Goal: Task Accomplishment & Management: Use online tool/utility

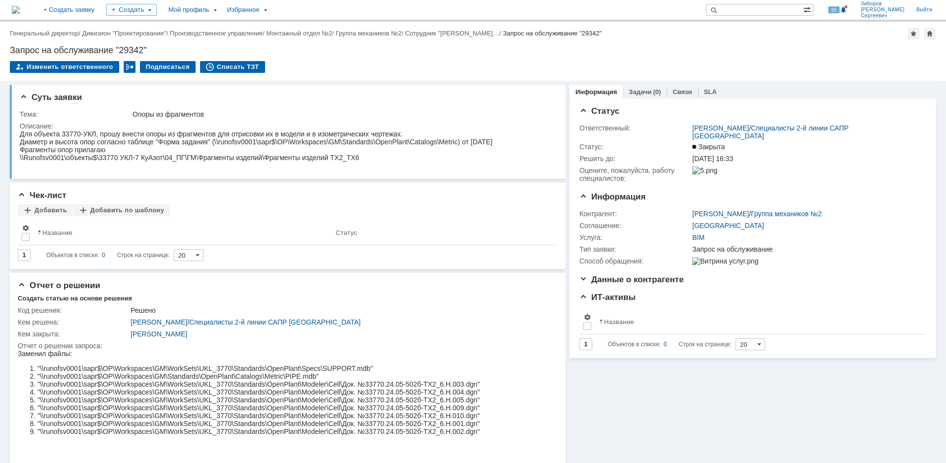
click at [20, 14] on img at bounding box center [16, 10] width 8 height 8
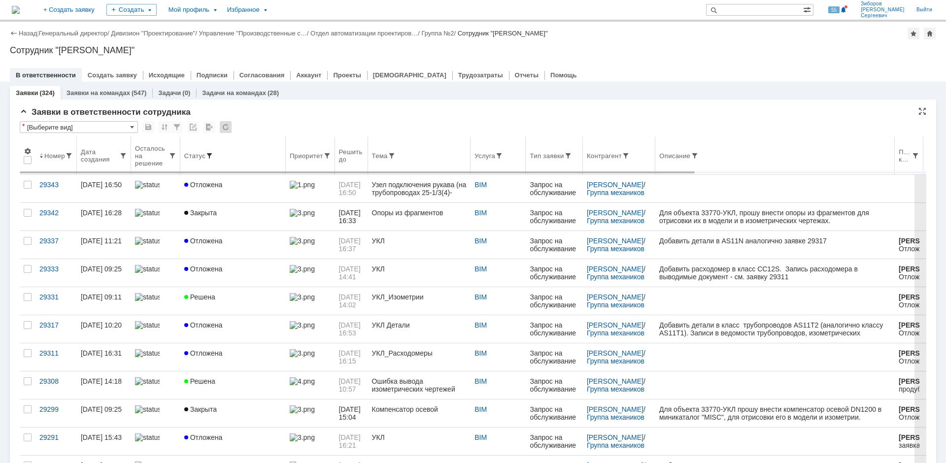
click at [209, 153] on span at bounding box center [210, 156] width 8 height 8
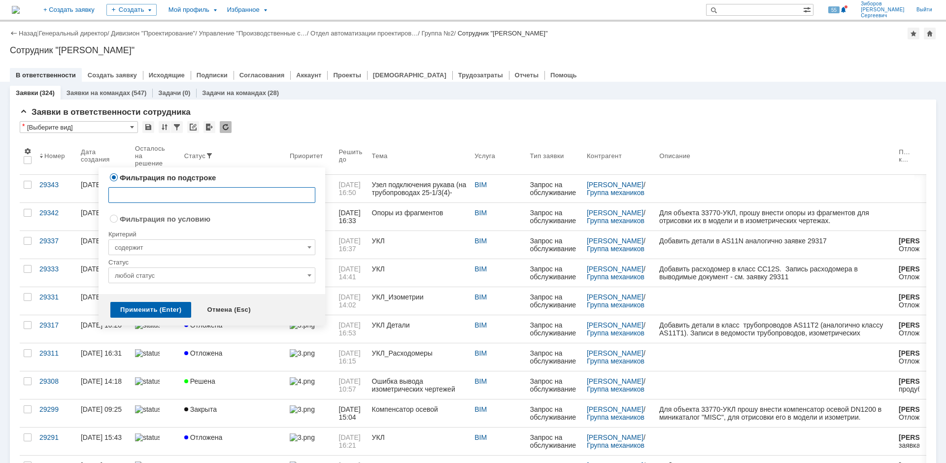
click at [166, 274] on input "любой статус" at bounding box center [211, 276] width 207 height 16
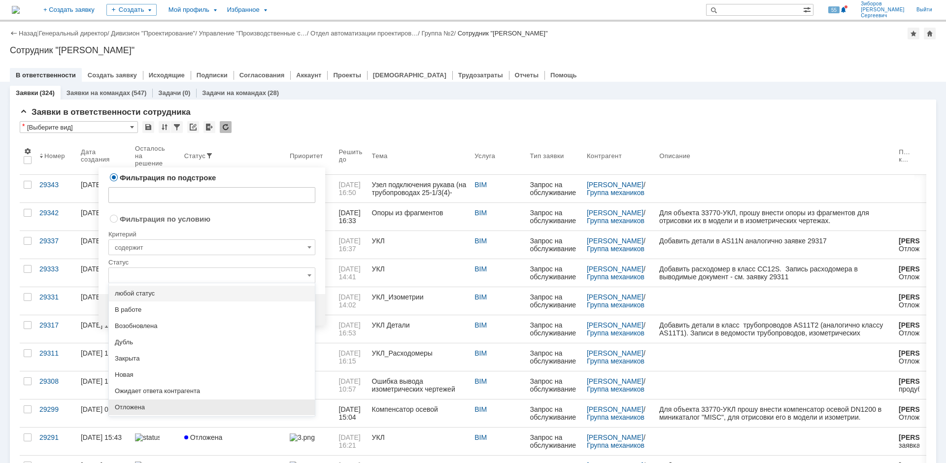
click at [137, 409] on span "Отложена" at bounding box center [212, 408] width 194 height 8
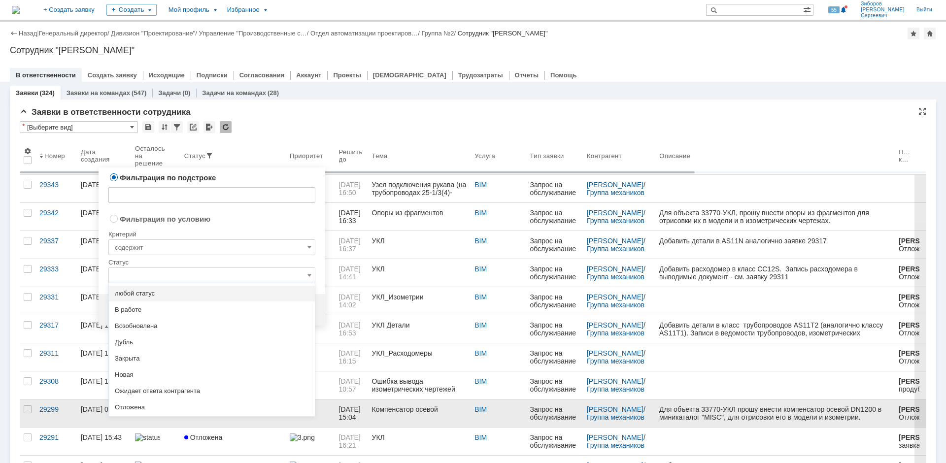
radio input "false"
radio input "true"
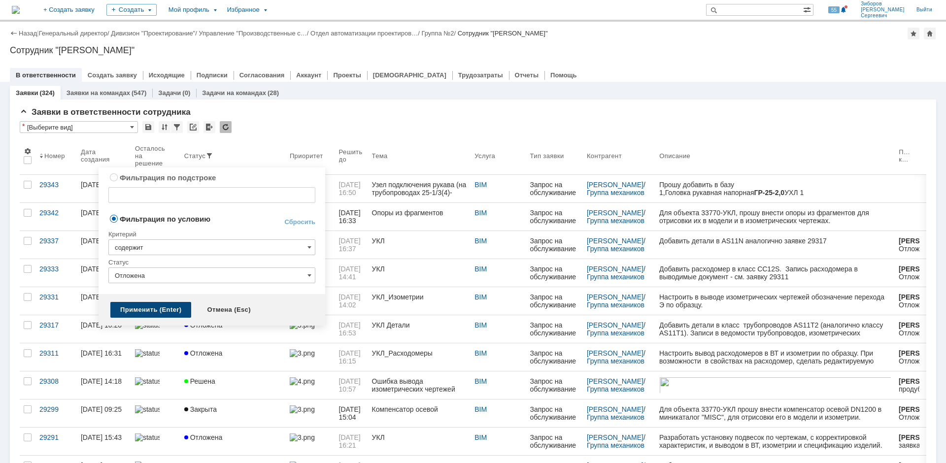
type input "Отложена"
click at [151, 305] on div "Применить (Enter)" at bounding box center [150, 310] width 81 height 16
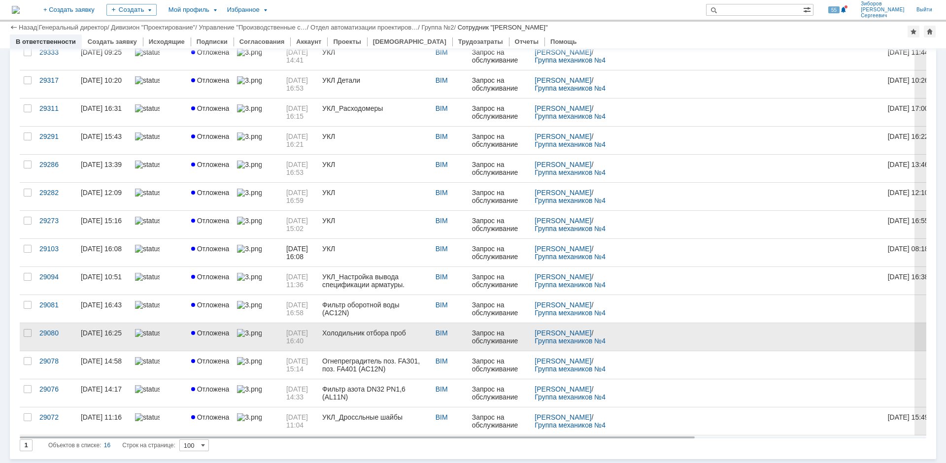
click at [208, 333] on span "Отложена" at bounding box center [210, 333] width 38 height 8
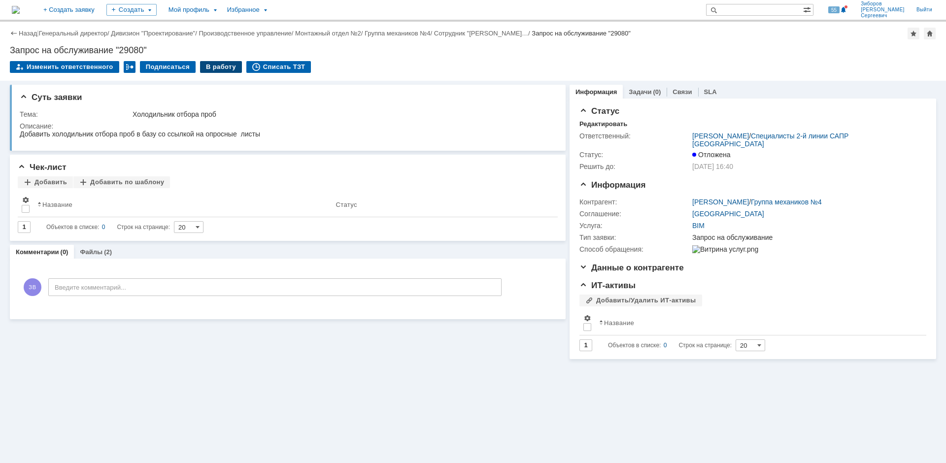
click at [210, 63] on div "В работу" at bounding box center [221, 67] width 42 height 12
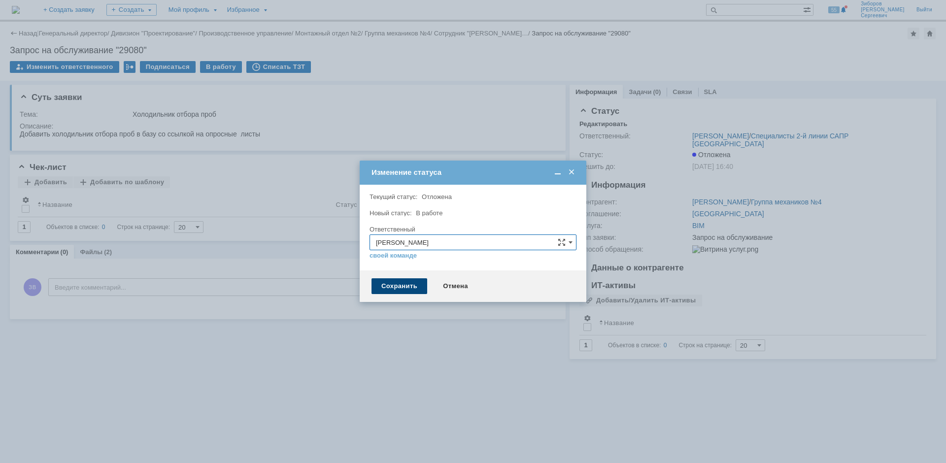
click at [400, 292] on div "Сохранить" at bounding box center [400, 287] width 56 height 16
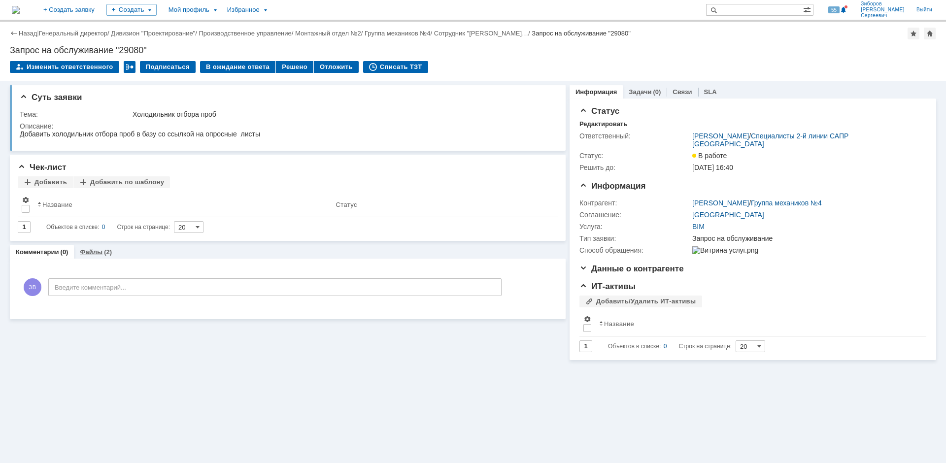
click at [94, 251] on link "Файлы" at bounding box center [91, 251] width 23 height 7
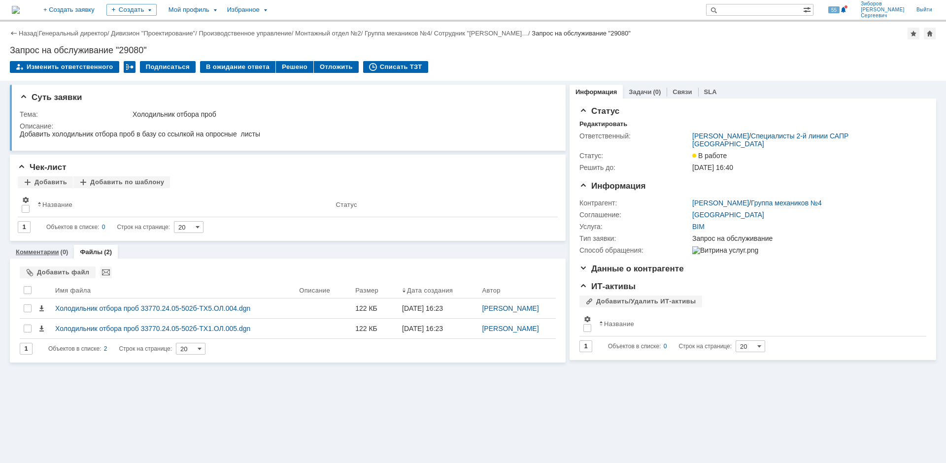
click at [43, 256] on link "Комментарии" at bounding box center [37, 251] width 43 height 7
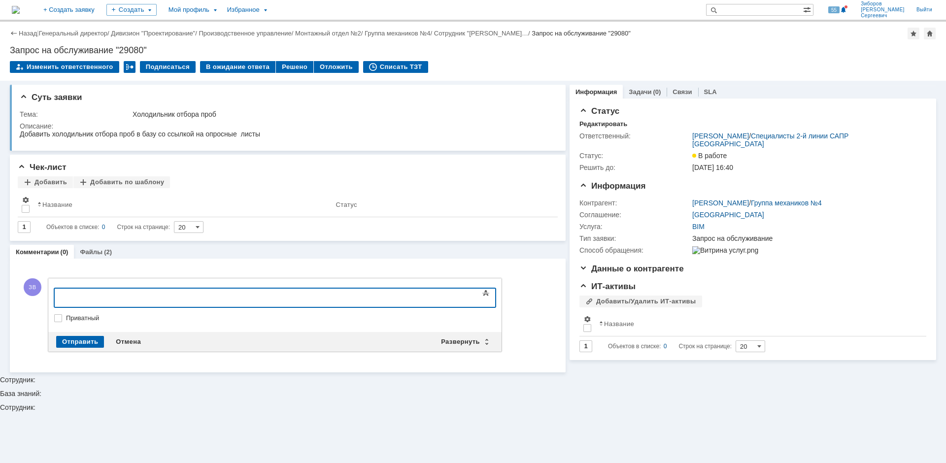
click at [276, 73] on td "Решено" at bounding box center [295, 67] width 38 height 13
click at [286, 69] on div "Решено" at bounding box center [294, 67] width 37 height 12
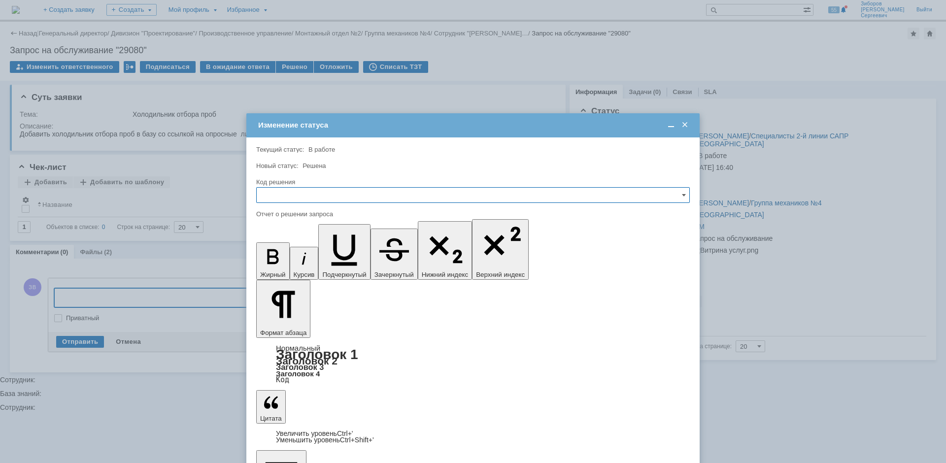
click at [287, 202] on input "text" at bounding box center [473, 195] width 434 height 16
click at [288, 263] on span "Решено" at bounding box center [473, 262] width 421 height 8
type input "Решено"
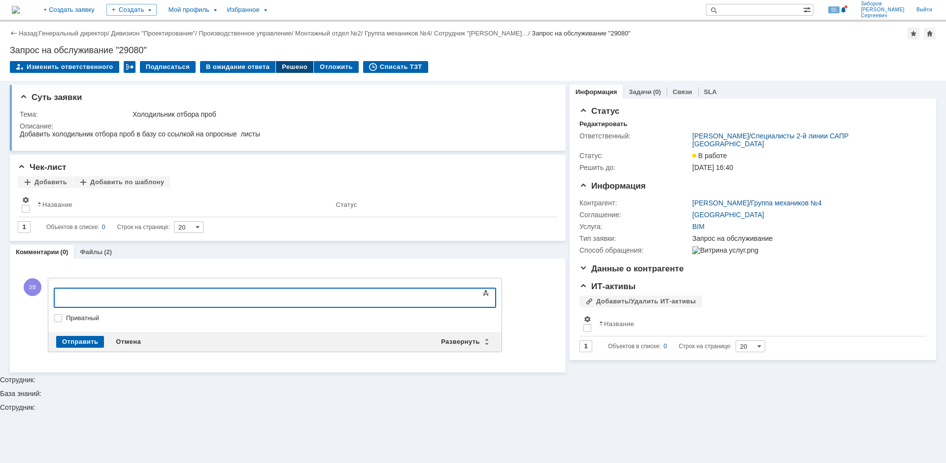
click at [295, 62] on div "Решено" at bounding box center [294, 67] width 37 height 12
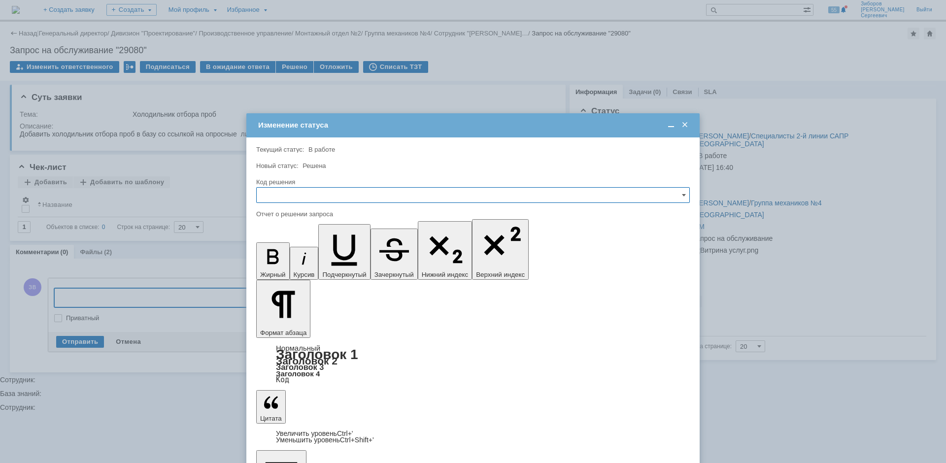
click at [296, 197] on input "text" at bounding box center [473, 195] width 434 height 16
click at [290, 265] on span "Решено" at bounding box center [473, 262] width 421 height 8
type input "Решено"
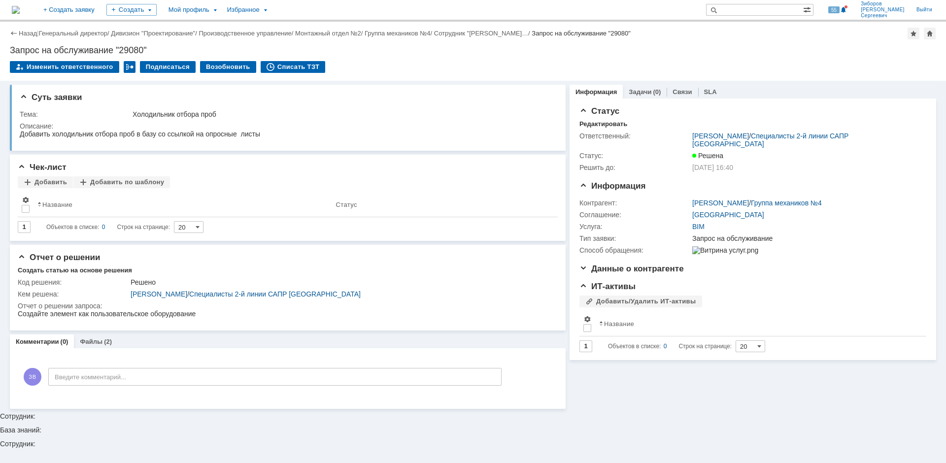
click at [20, 14] on img at bounding box center [16, 10] width 8 height 8
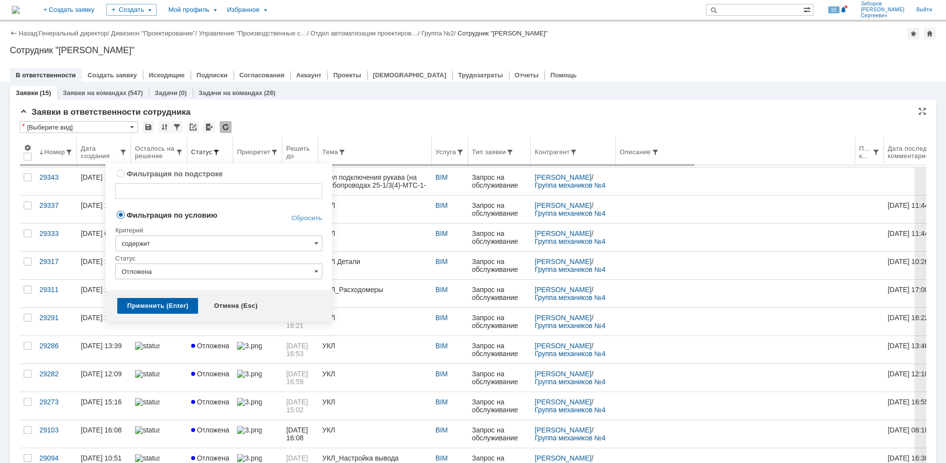
click at [216, 152] on span at bounding box center [216, 152] width 8 height 8
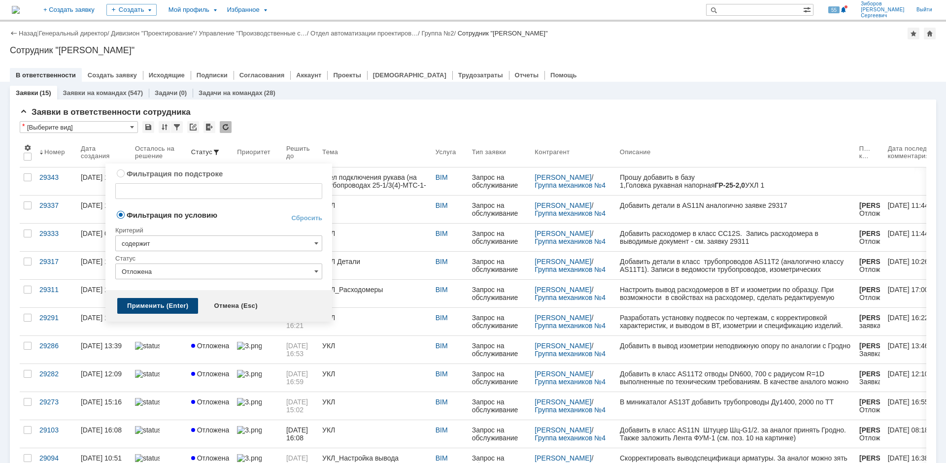
click at [174, 306] on div "Применить (Enter)" at bounding box center [157, 306] width 81 height 16
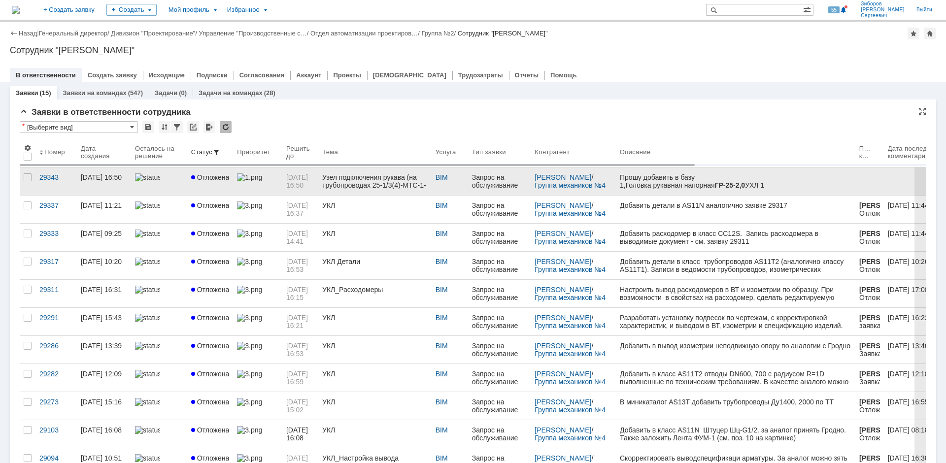
click at [228, 178] on span "Отложена" at bounding box center [210, 178] width 38 height 8
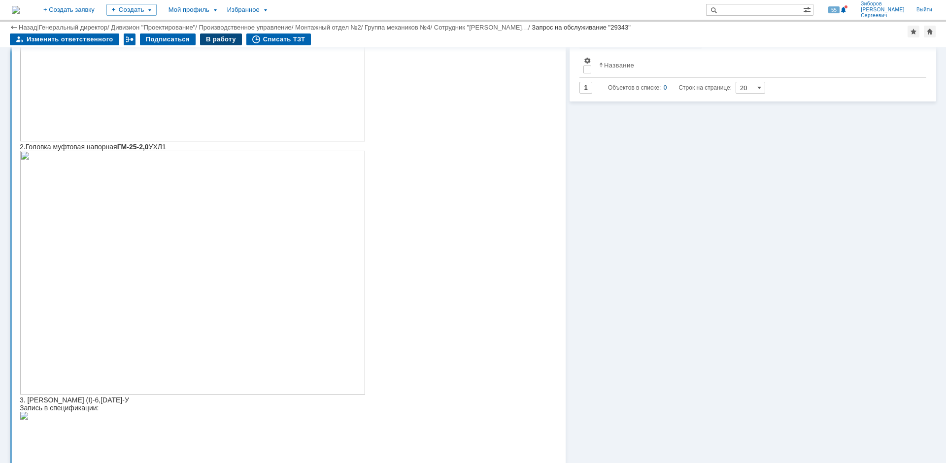
click at [212, 38] on div "В работу" at bounding box center [221, 40] width 42 height 12
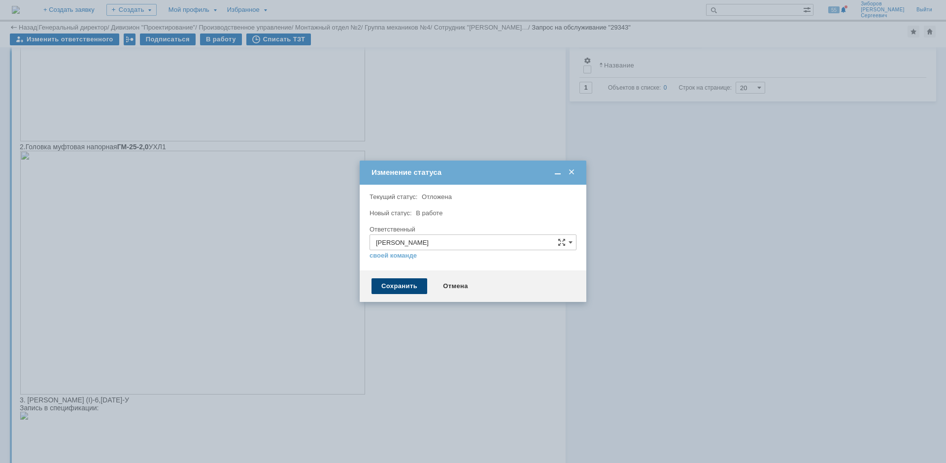
click at [390, 287] on div "Сохранить" at bounding box center [400, 287] width 56 height 16
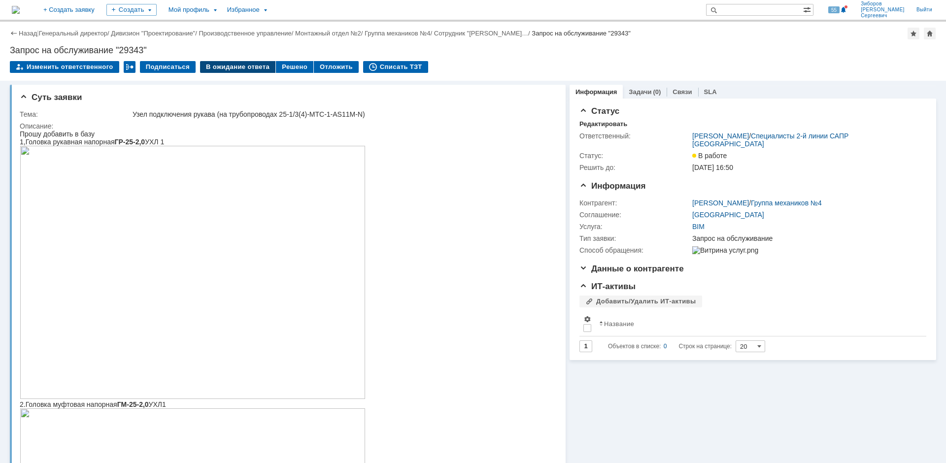
click at [235, 65] on div "В ожидание ответа" at bounding box center [237, 67] width 75 height 12
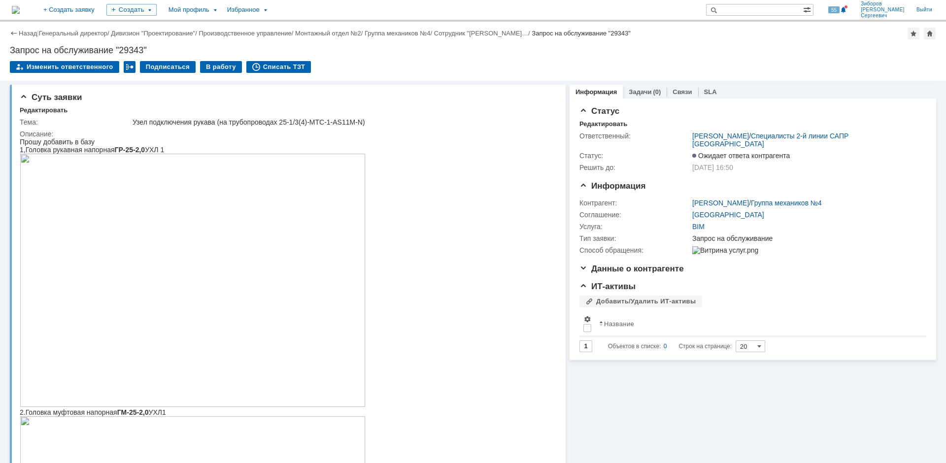
click at [20, 10] on img at bounding box center [16, 10] width 8 height 8
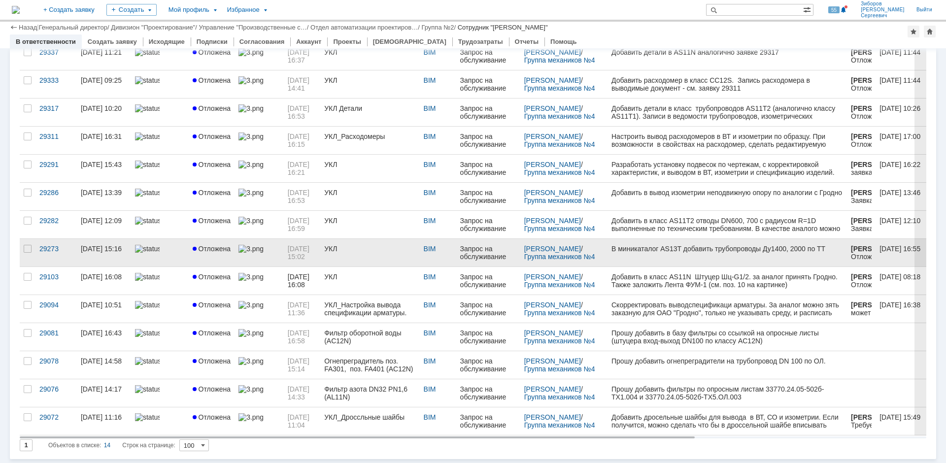
click at [348, 255] on link "УКЛ" at bounding box center [369, 253] width 99 height 28
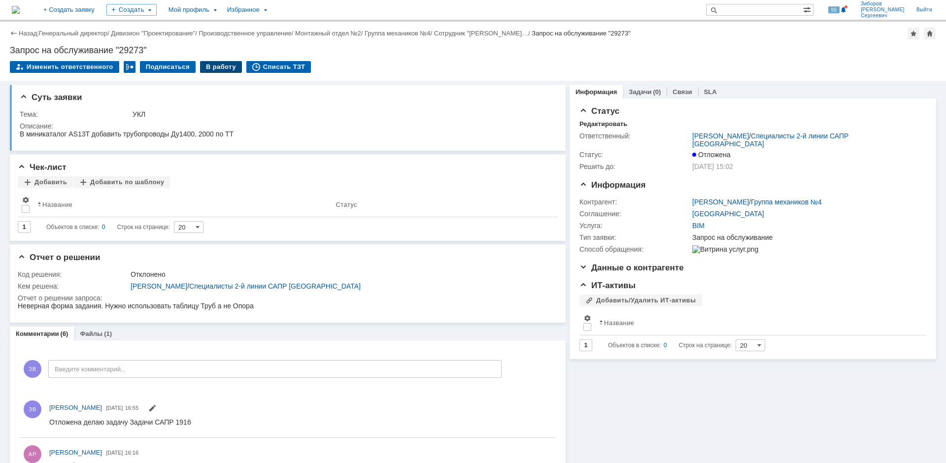
click at [223, 65] on div "В работу" at bounding box center [221, 67] width 42 height 12
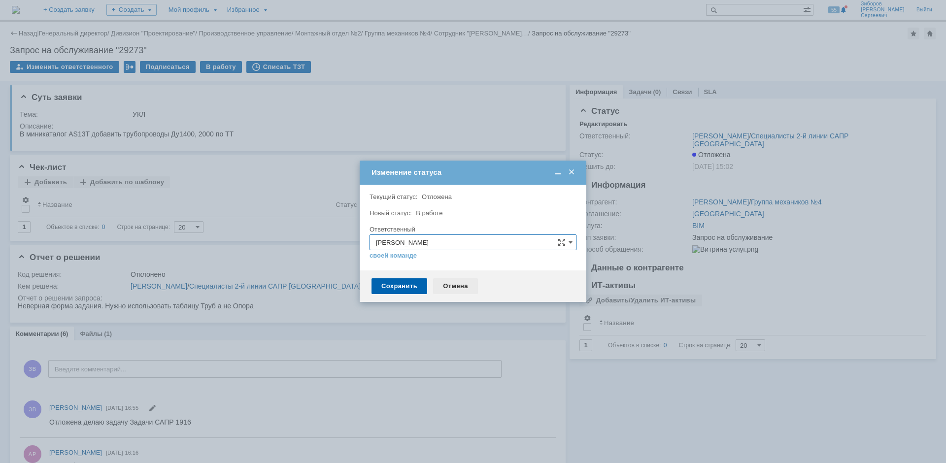
click at [450, 288] on div "Отмена" at bounding box center [455, 287] width 45 height 16
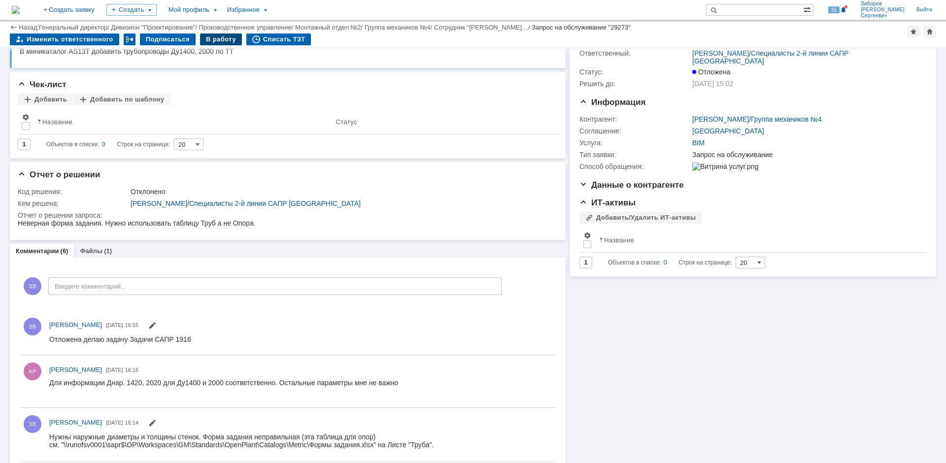
click at [224, 40] on div "В работу" at bounding box center [221, 40] width 42 height 12
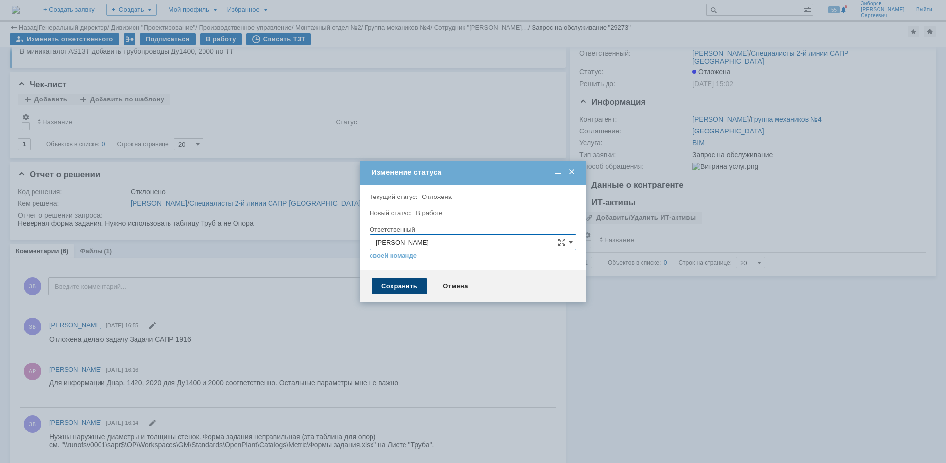
click at [411, 288] on div "Сохранить" at bounding box center [400, 287] width 56 height 16
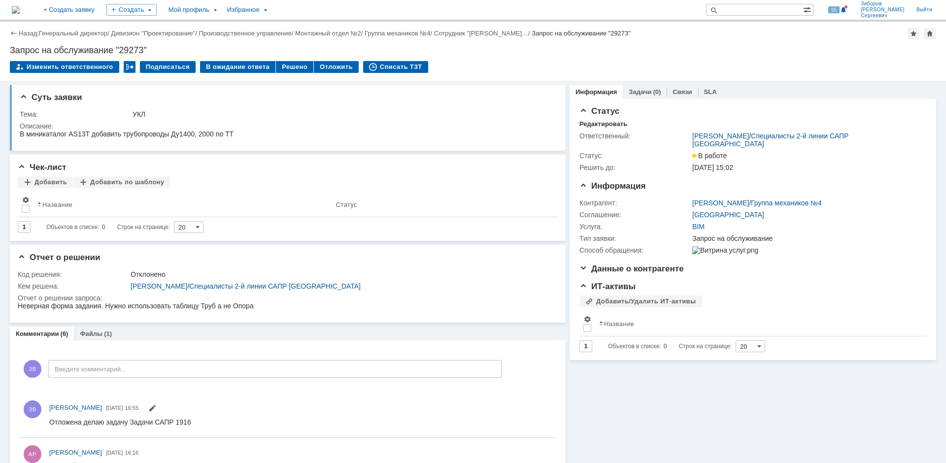
click at [227, 59] on div "Назад | Генеральный директор / Дивизион "Проектирование" / Производственное упр…" at bounding box center [473, 51] width 946 height 59
click at [231, 67] on div "В ожидание ответа" at bounding box center [237, 67] width 75 height 12
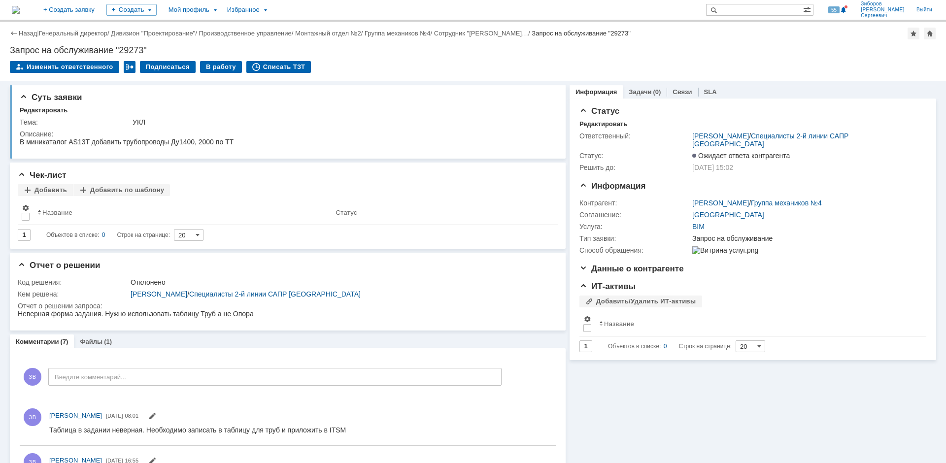
click at [20, 7] on img at bounding box center [16, 10] width 8 height 8
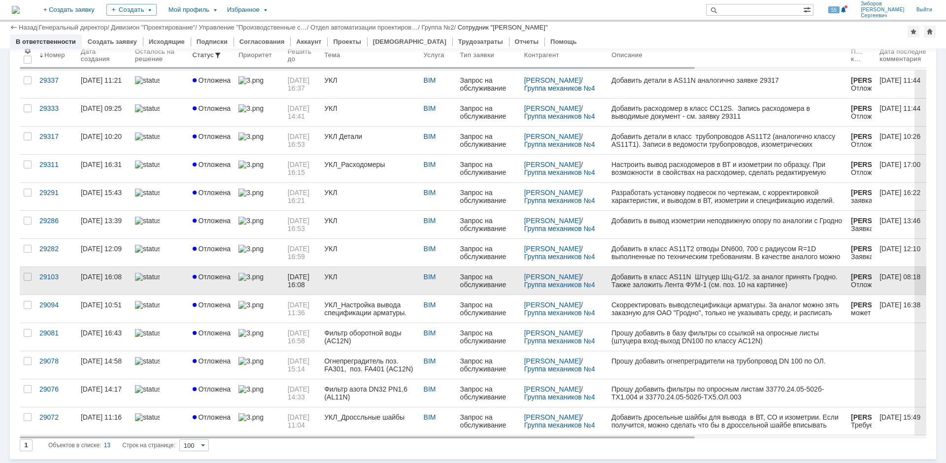
click at [365, 280] on div "УКЛ" at bounding box center [369, 277] width 91 height 8
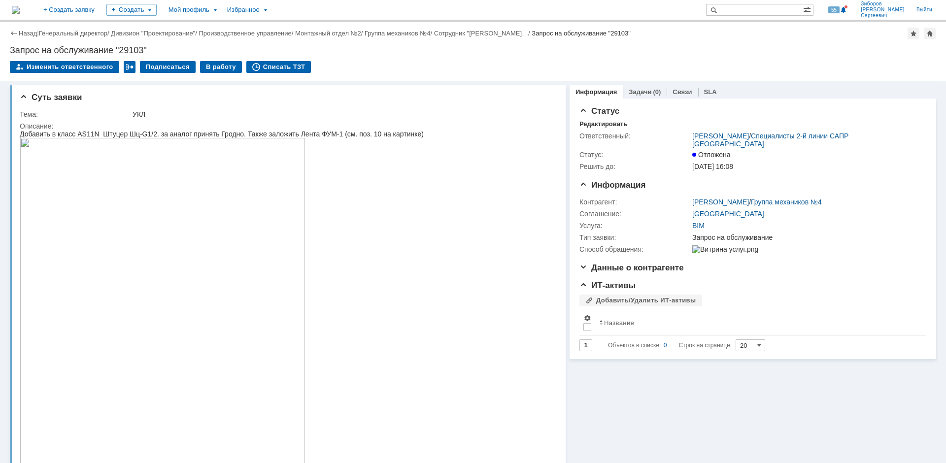
click at [20, 6] on img at bounding box center [16, 10] width 8 height 8
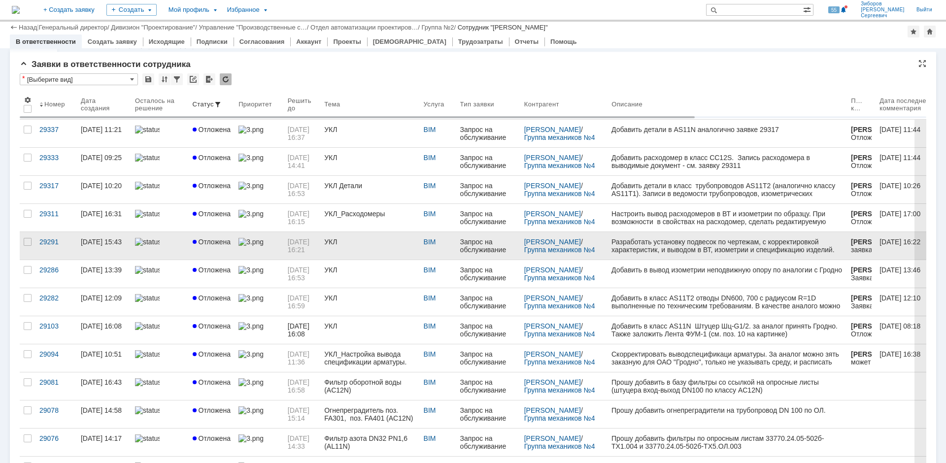
click at [272, 240] on div at bounding box center [259, 242] width 41 height 8
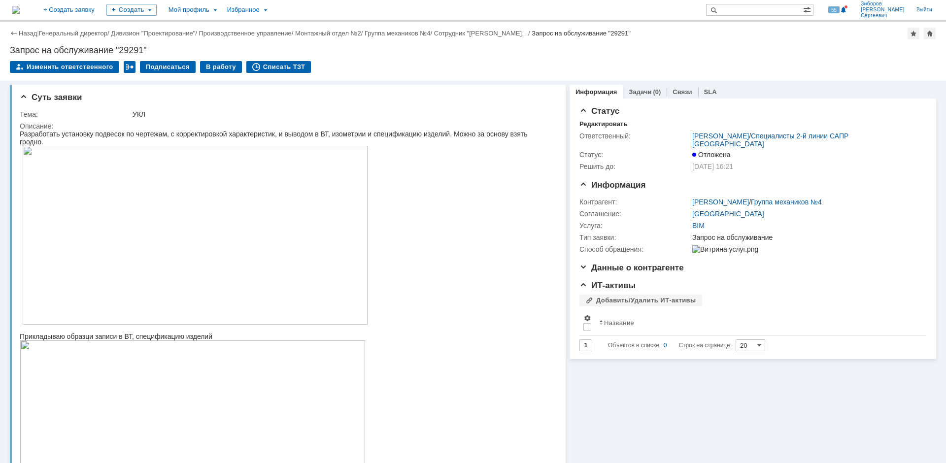
click at [20, 12] on img at bounding box center [16, 10] width 8 height 8
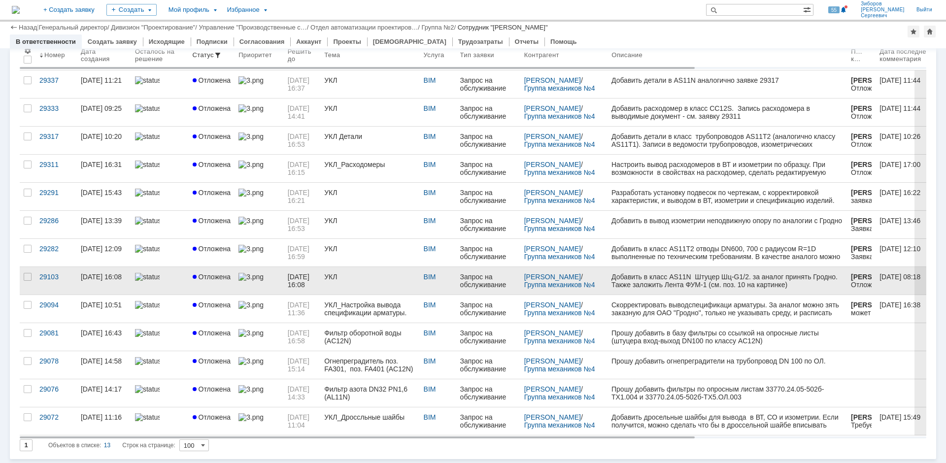
click at [295, 273] on link "[DATE] 16:08" at bounding box center [302, 281] width 36 height 28
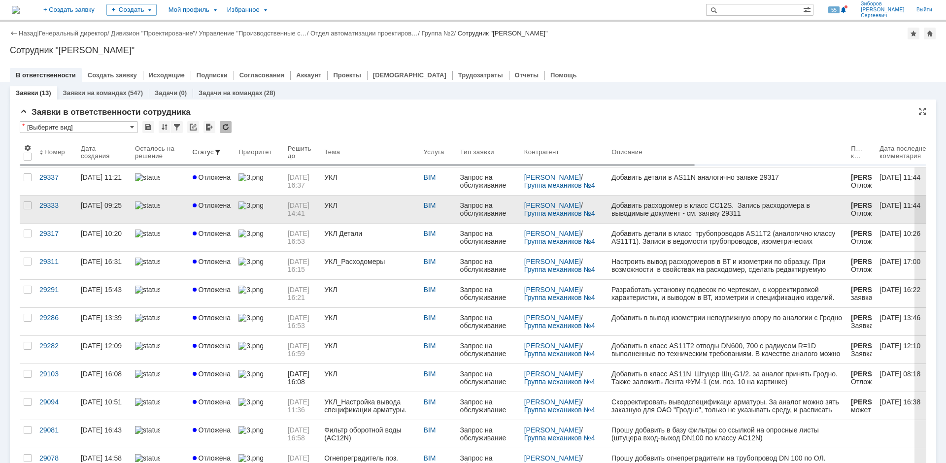
click at [342, 205] on div "УКЛ" at bounding box center [369, 206] width 91 height 8
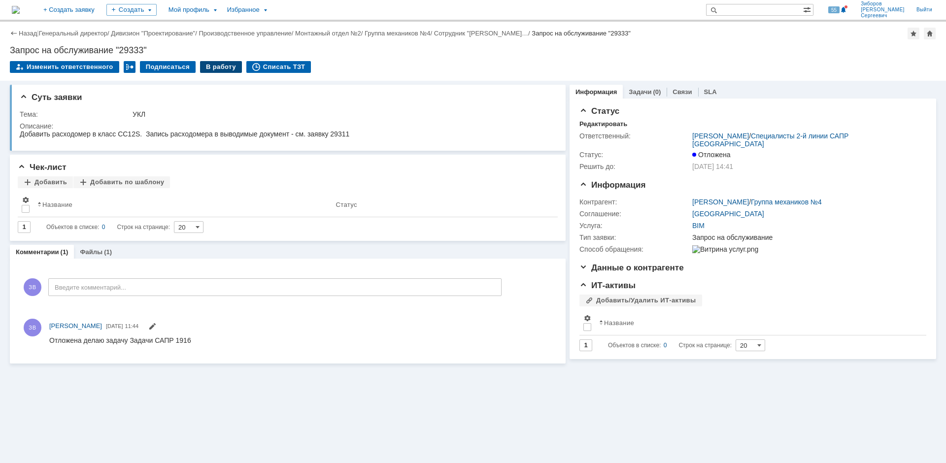
click at [223, 70] on div "В работу" at bounding box center [221, 67] width 42 height 12
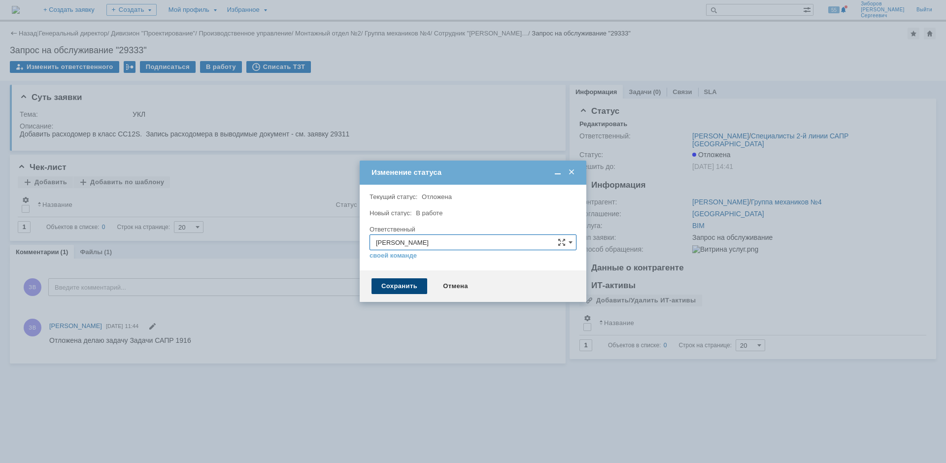
click at [401, 283] on div "Сохранить" at bounding box center [400, 287] width 56 height 16
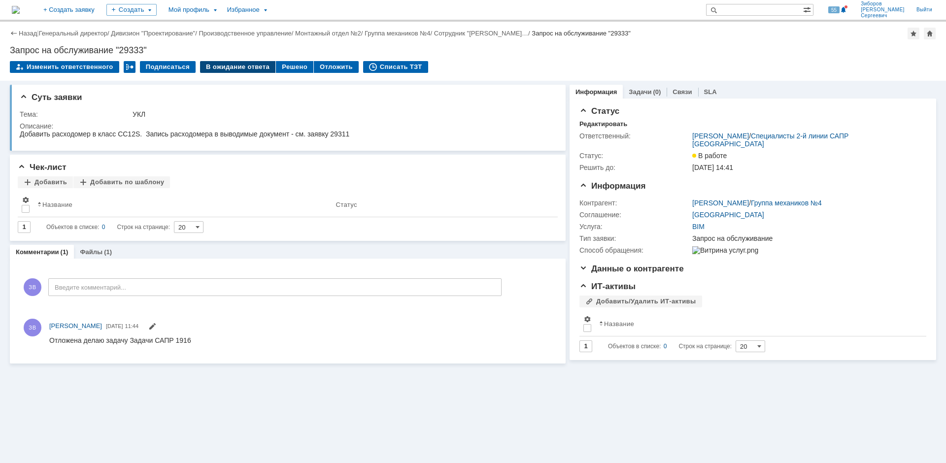
click at [241, 66] on div "В ожидание ответа" at bounding box center [237, 67] width 75 height 12
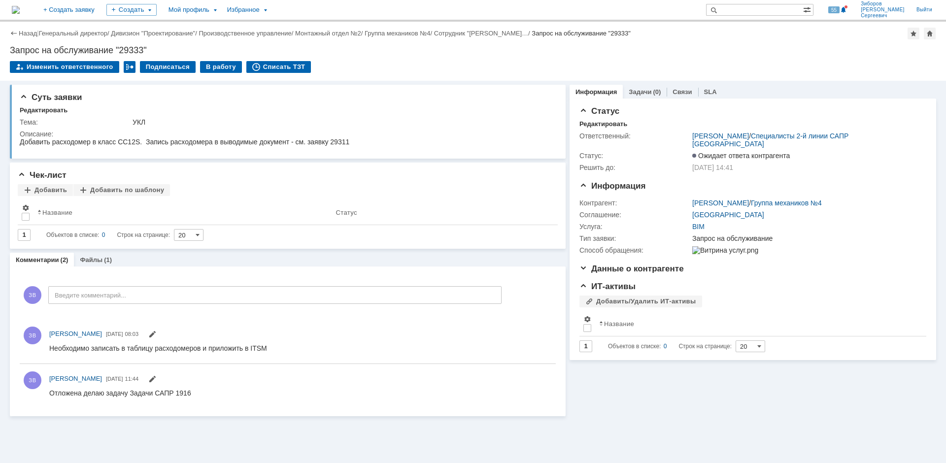
click at [20, 9] on img at bounding box center [16, 10] width 8 height 8
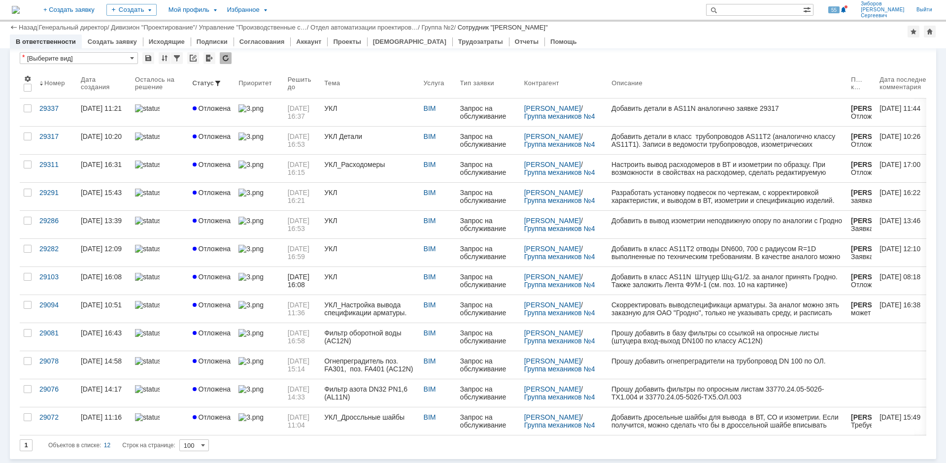
click at [280, 256] on link at bounding box center [259, 253] width 49 height 28
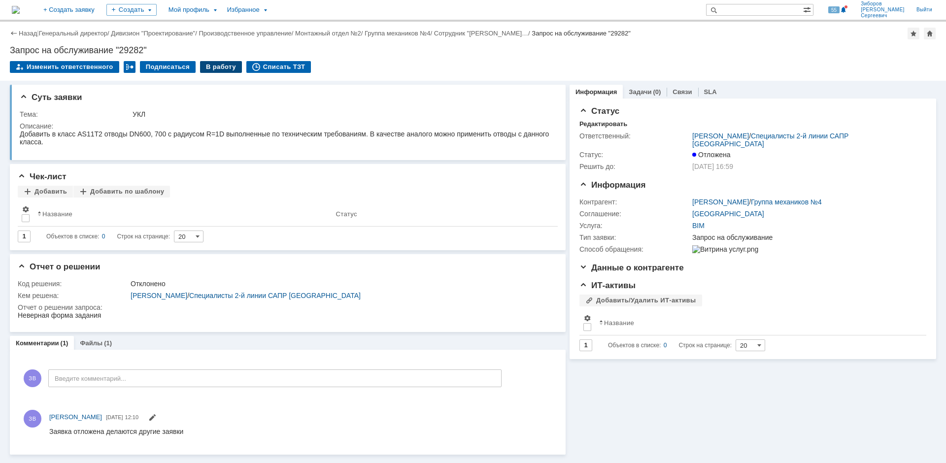
click at [216, 69] on div "В работу" at bounding box center [221, 67] width 42 height 12
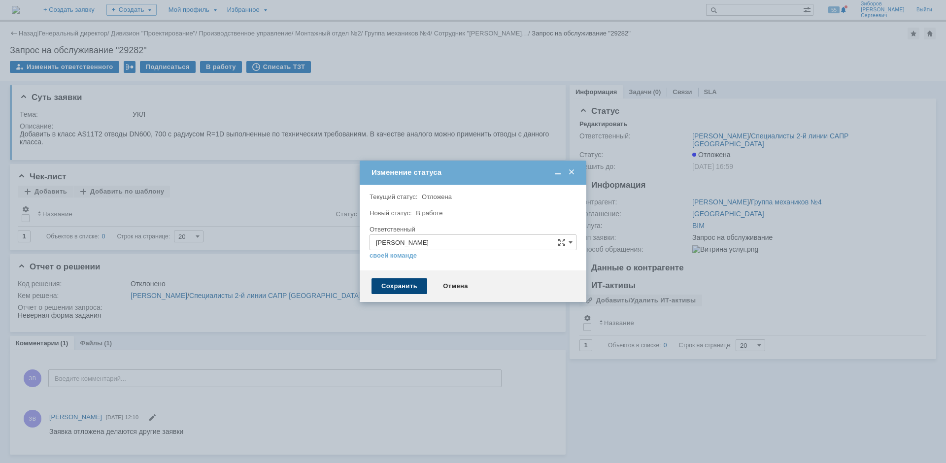
click at [389, 293] on div "Сохранить" at bounding box center [400, 287] width 56 height 16
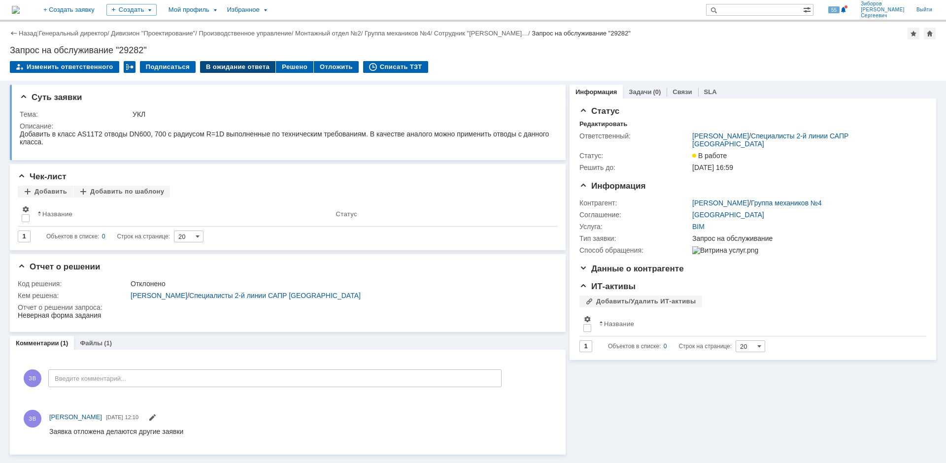
click at [248, 69] on div "В ожидание ответа" at bounding box center [237, 67] width 75 height 12
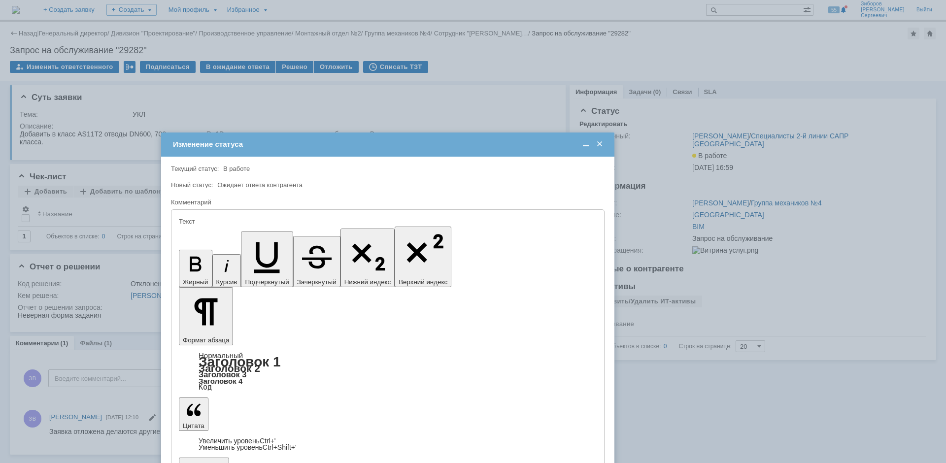
drag, startPoint x: 549, startPoint y: 113, endPoint x: 411, endPoint y: 146, distance: 141.9
click at [411, 146] on div "Изменение статуса" at bounding box center [389, 144] width 432 height 9
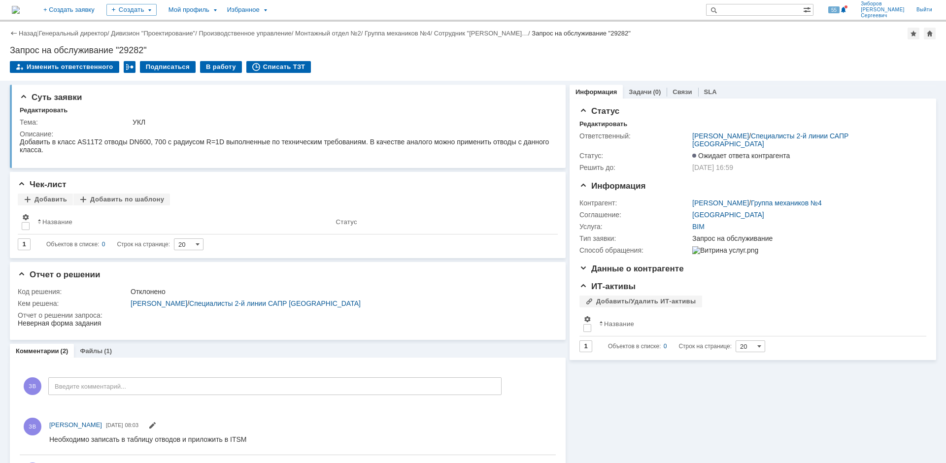
click at [20, 8] on img at bounding box center [16, 10] width 8 height 8
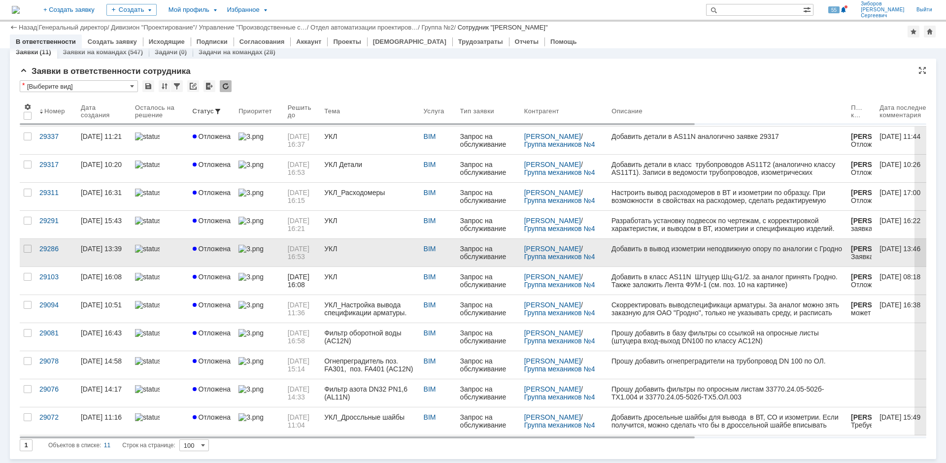
click at [236, 246] on link at bounding box center [259, 253] width 49 height 28
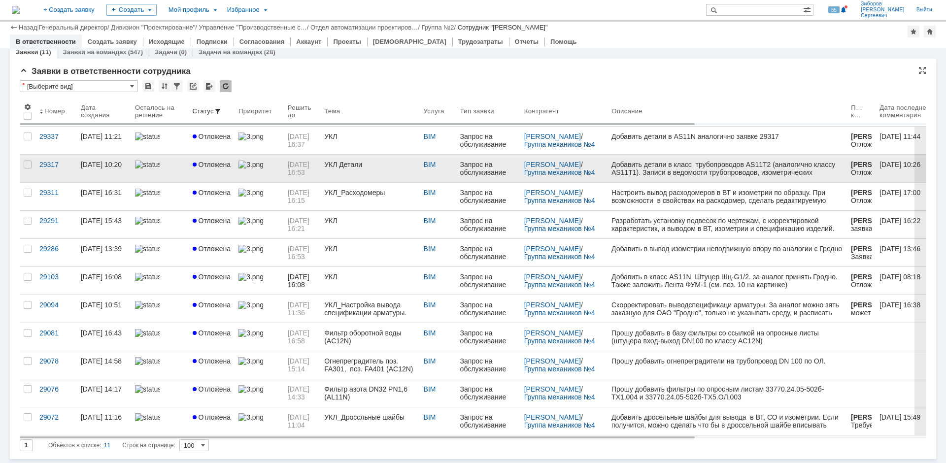
click at [366, 169] on link "УКЛ Детали" at bounding box center [369, 169] width 99 height 28
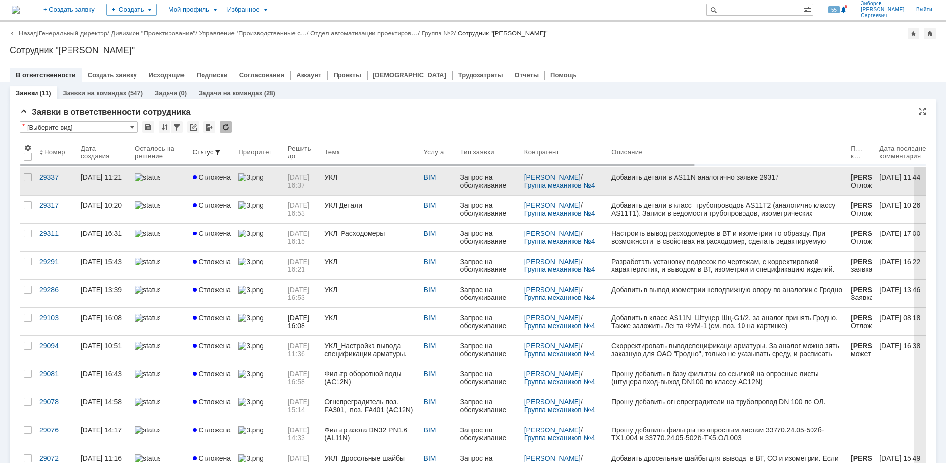
click at [335, 172] on link "УКЛ" at bounding box center [369, 182] width 99 height 28
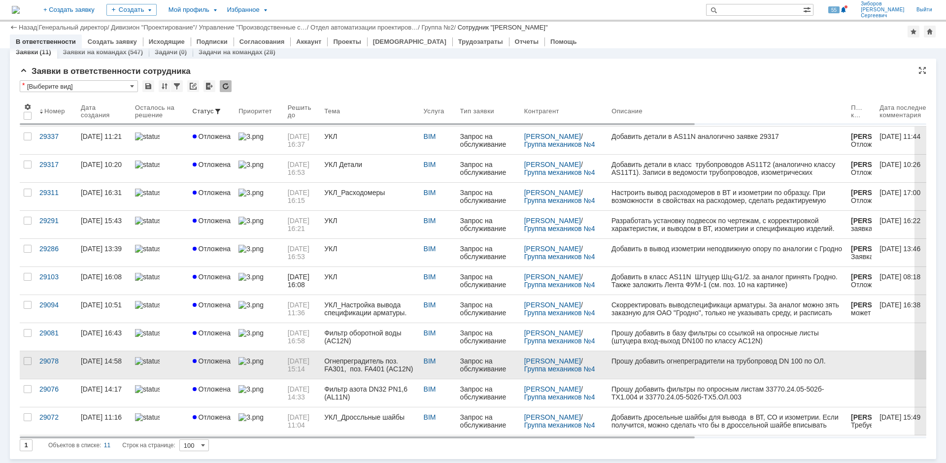
click at [346, 361] on div "Огнепреградитель поз. FA301, поз. FA401 (AC12N)" at bounding box center [369, 365] width 91 height 16
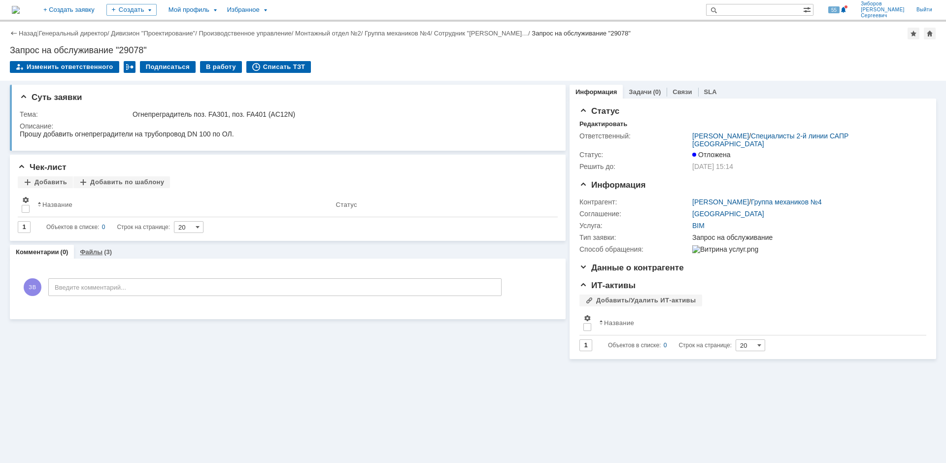
click at [108, 248] on div "Файлы (3)" at bounding box center [96, 252] width 44 height 14
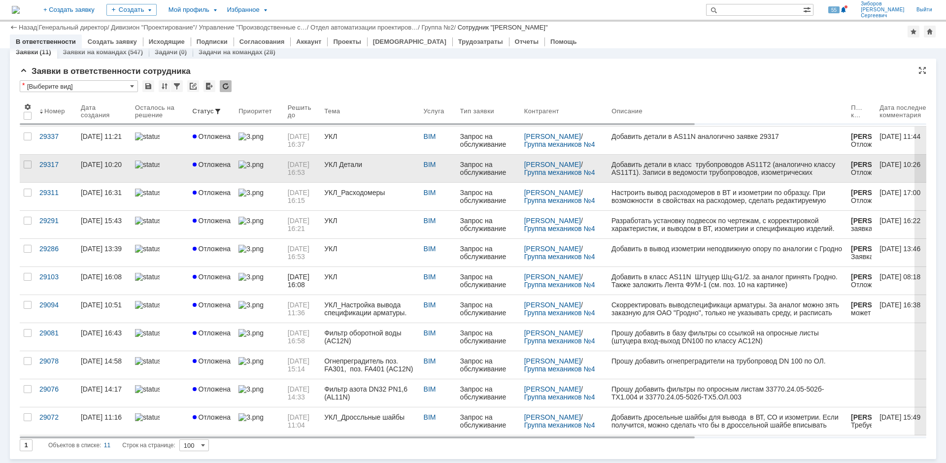
click at [371, 166] on div "УКЛ Детали" at bounding box center [369, 165] width 91 height 8
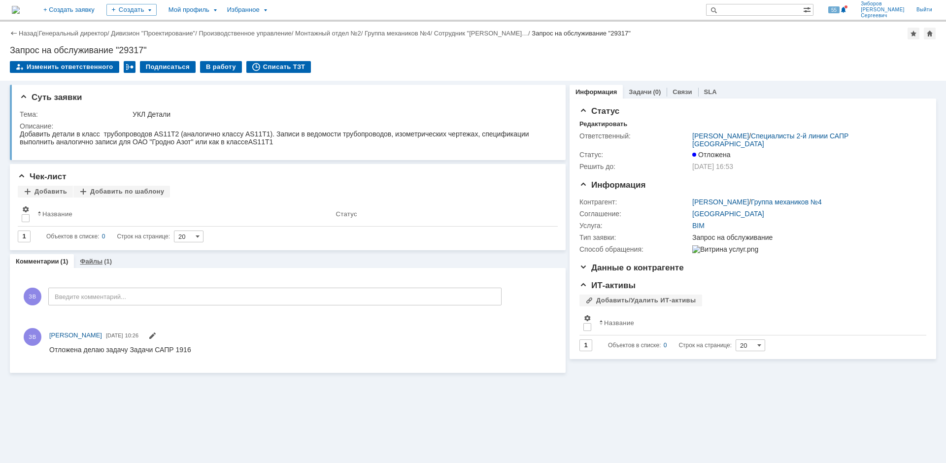
click at [101, 259] on div "Файлы (1)" at bounding box center [96, 261] width 32 height 6
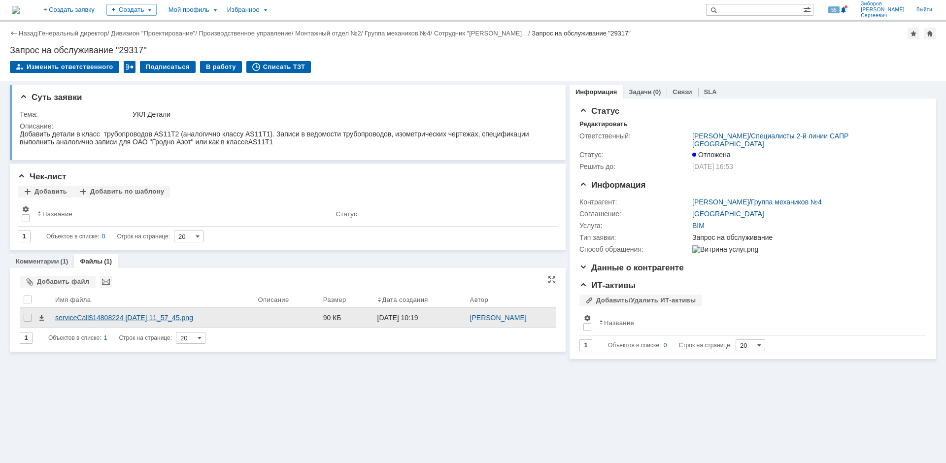
click at [145, 313] on div "serviceCall$14808224 [DATE] 11_57_45.png" at bounding box center [152, 318] width 203 height 20
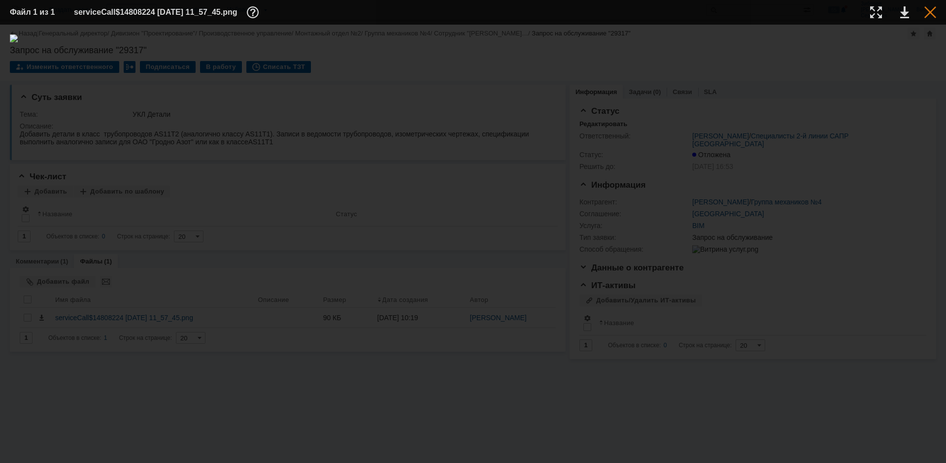
click at [927, 9] on div at bounding box center [931, 12] width 12 height 12
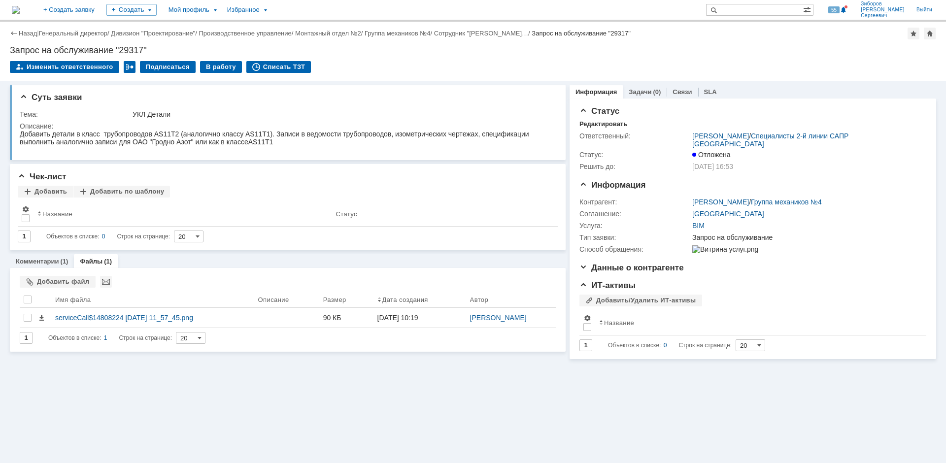
click at [20, 10] on img at bounding box center [16, 10] width 8 height 8
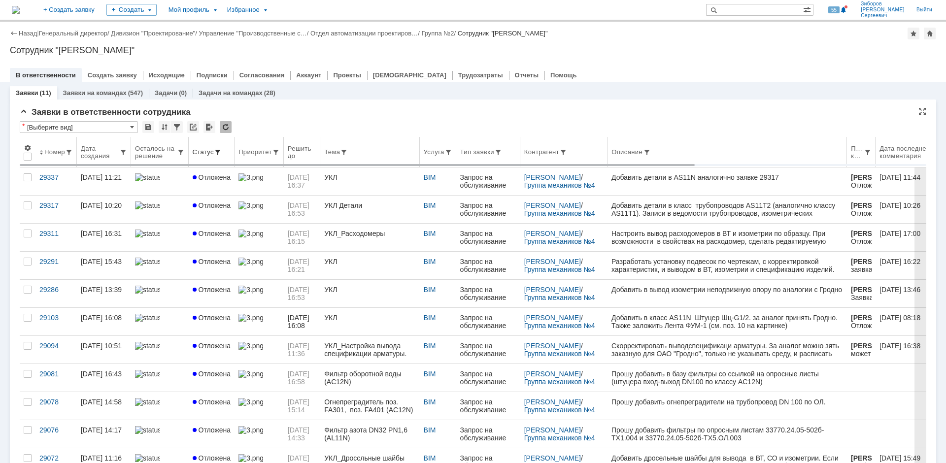
click at [218, 150] on span at bounding box center [218, 152] width 8 height 8
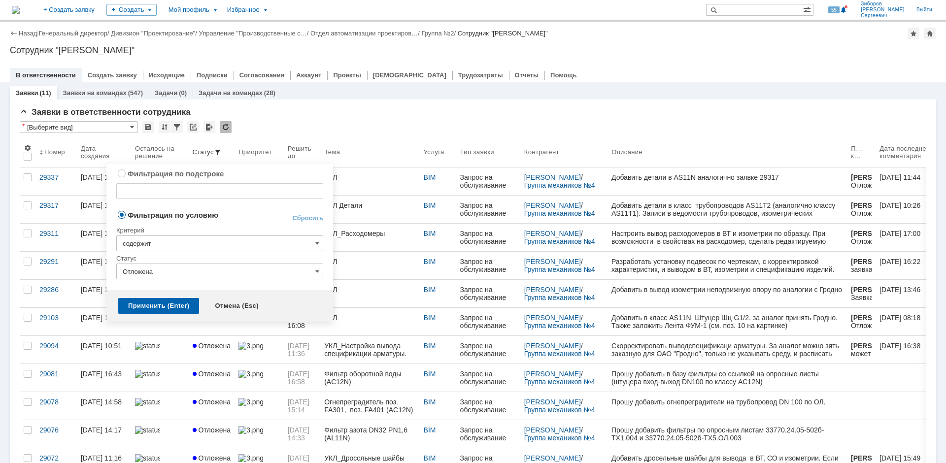
click at [190, 276] on input "Отложена" at bounding box center [219, 272] width 207 height 16
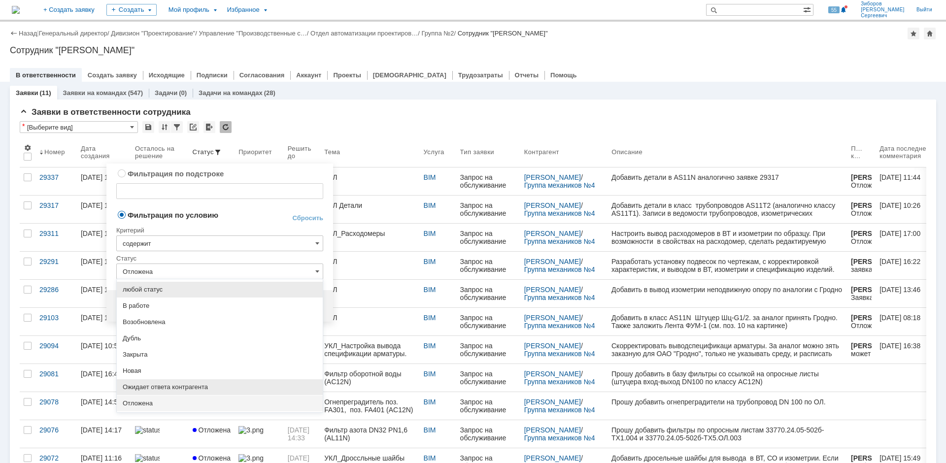
click at [176, 388] on span "Ожидает ответа контрагента" at bounding box center [220, 388] width 194 height 8
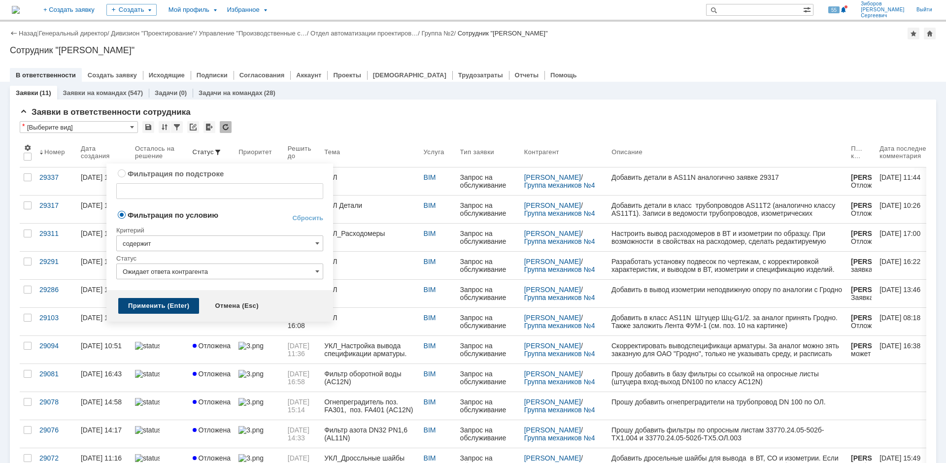
type input "Ожидает ответа контрагента"
click at [157, 308] on div "Применить (Enter)" at bounding box center [158, 306] width 81 height 16
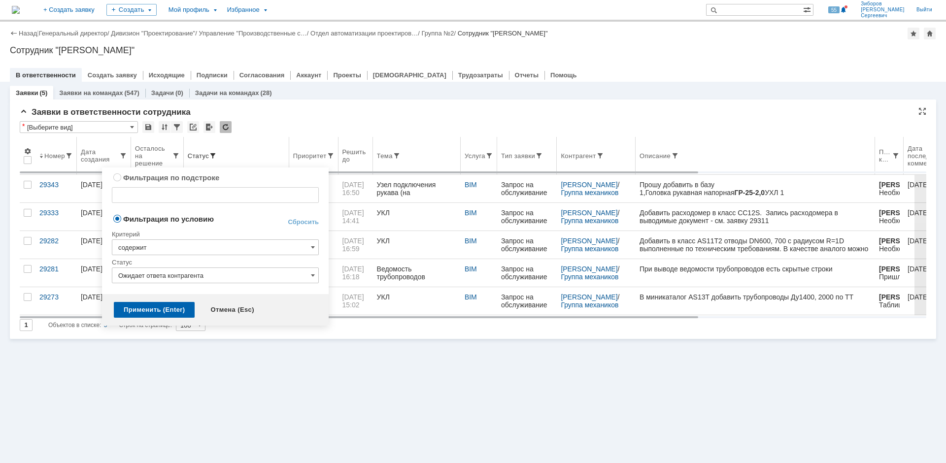
click at [214, 155] on span at bounding box center [213, 156] width 8 height 8
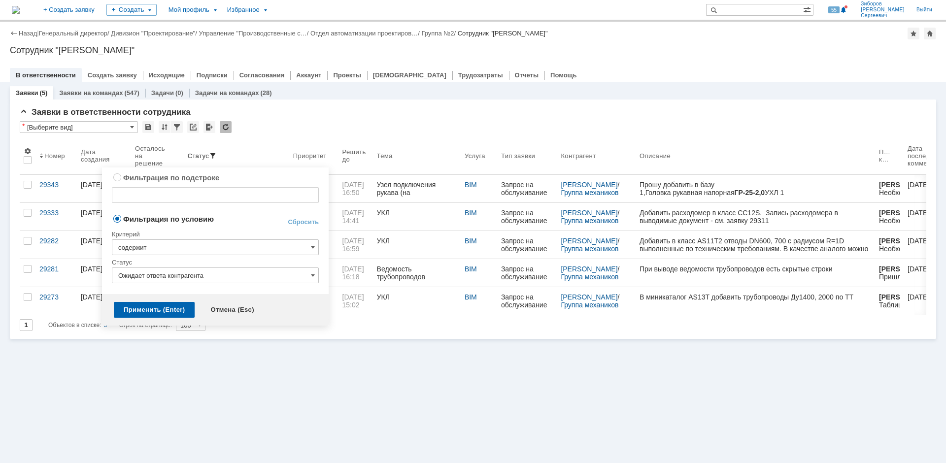
click at [305, 273] on input "Ожидает ответа контрагента" at bounding box center [215, 276] width 207 height 16
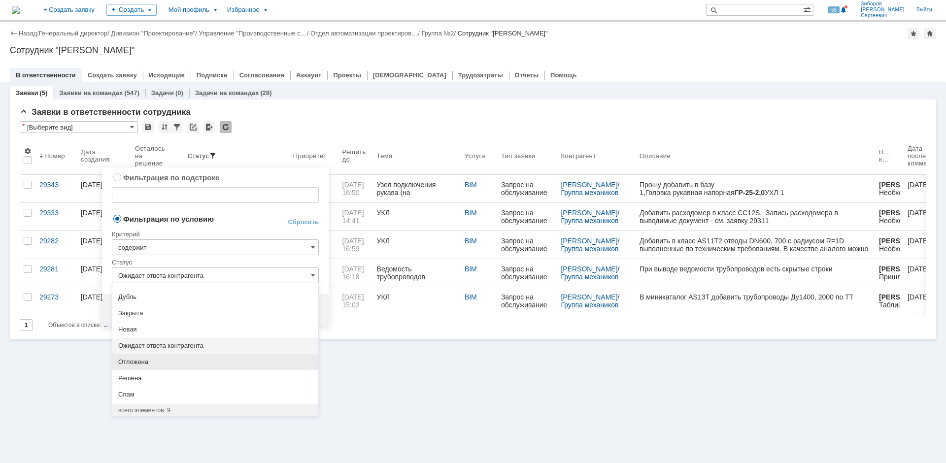
click at [140, 362] on span "Отложена" at bounding box center [215, 362] width 194 height 8
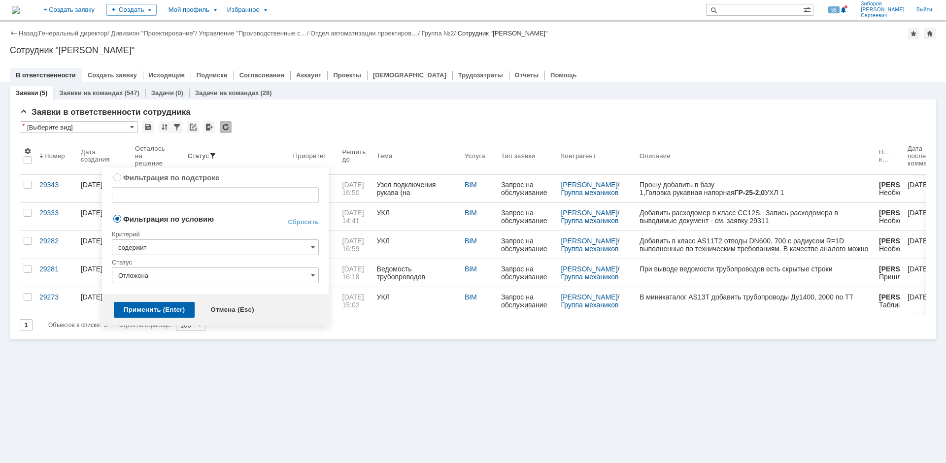
type input "Отложена"
click at [135, 304] on div "Применить (Enter)" at bounding box center [154, 310] width 81 height 16
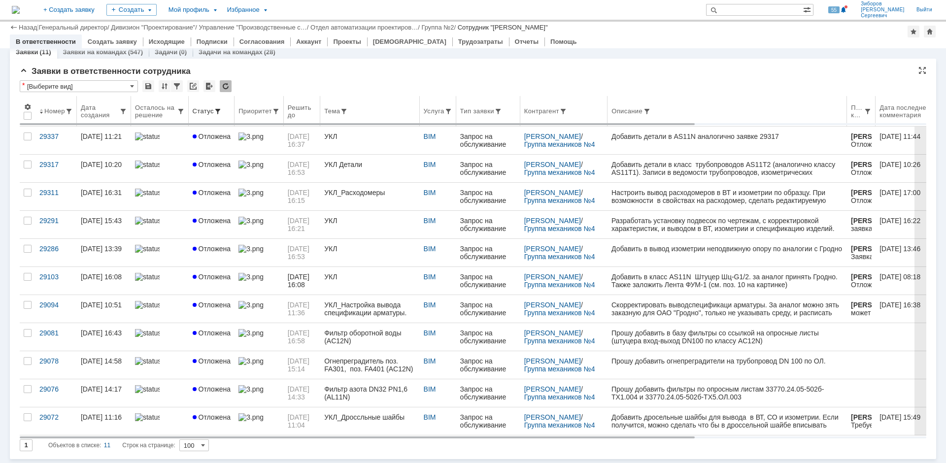
click at [220, 109] on div "Статус" at bounding box center [212, 111] width 38 height 8
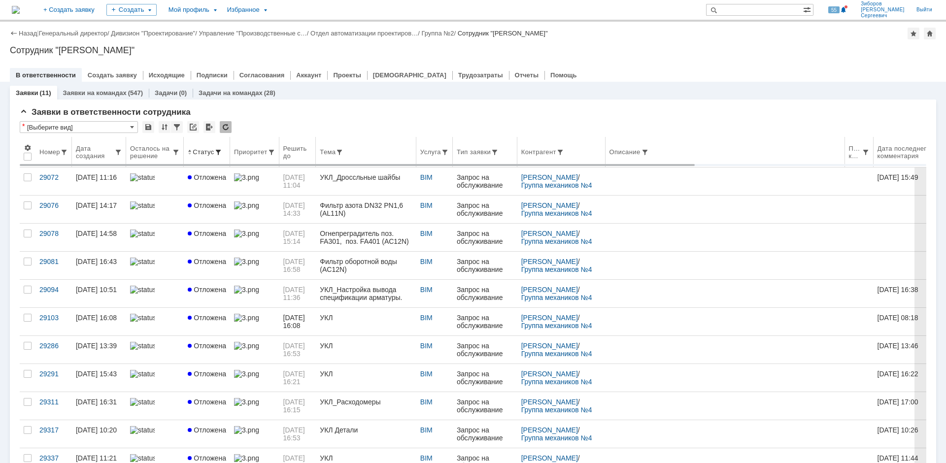
click at [216, 149] on span at bounding box center [218, 152] width 8 height 8
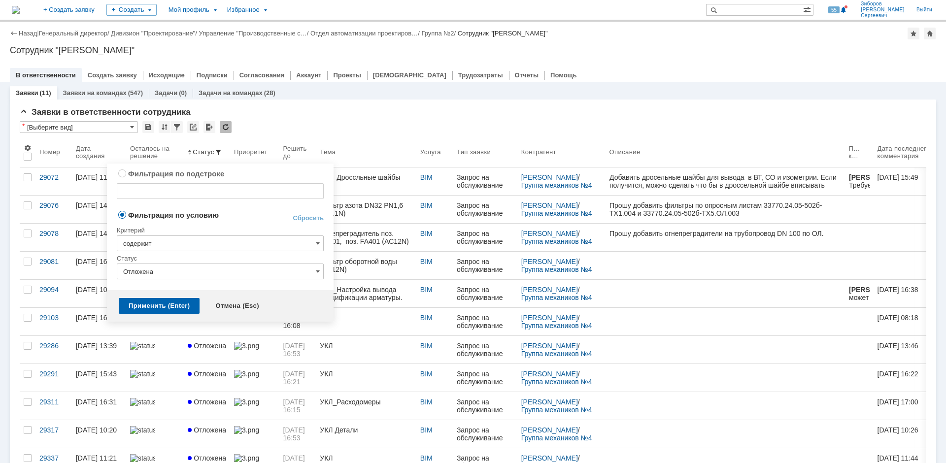
click at [196, 275] on input "Отложена" at bounding box center [220, 272] width 207 height 16
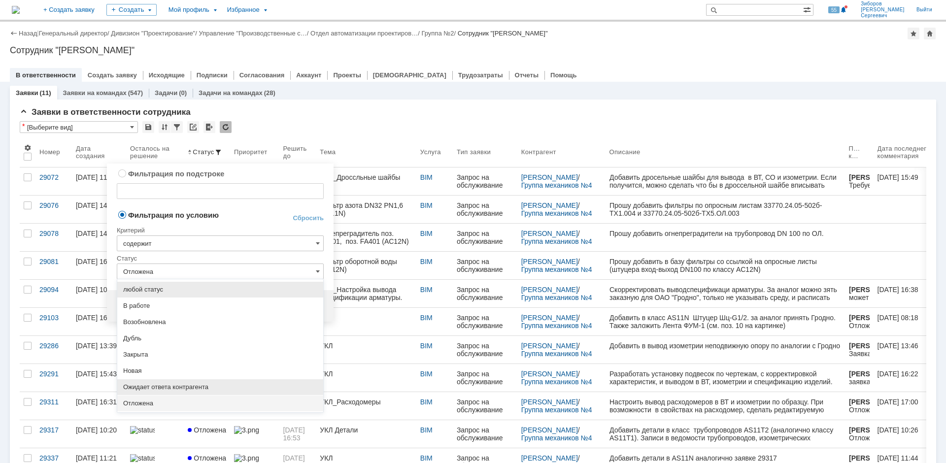
scroll to position [45, 0]
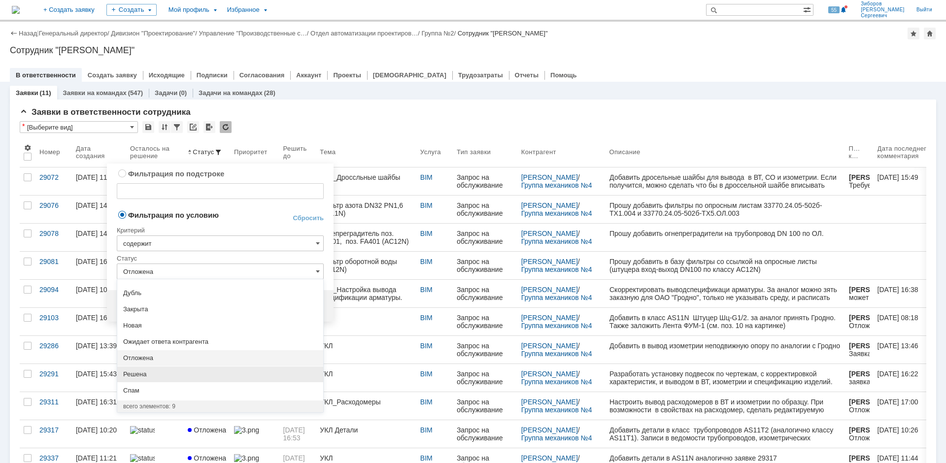
click at [145, 372] on span "Решена" at bounding box center [220, 375] width 194 height 8
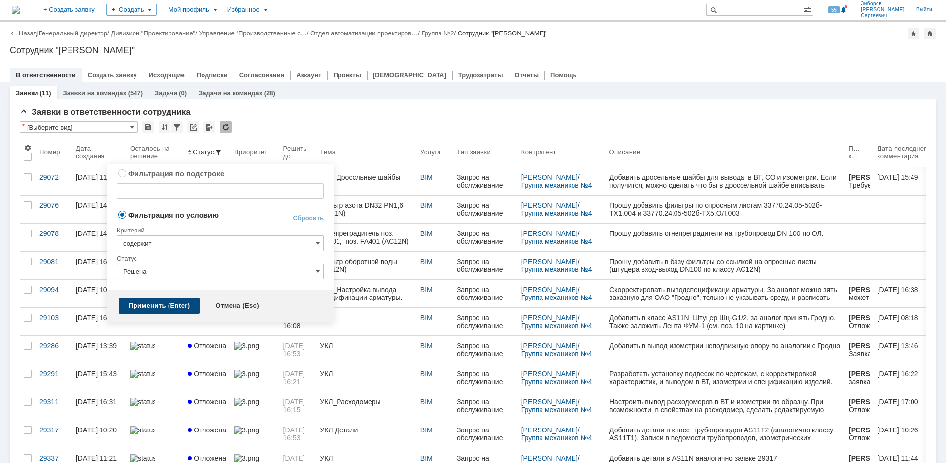
type input "Решена"
click at [141, 307] on div "Применить (Enter)" at bounding box center [159, 306] width 81 height 16
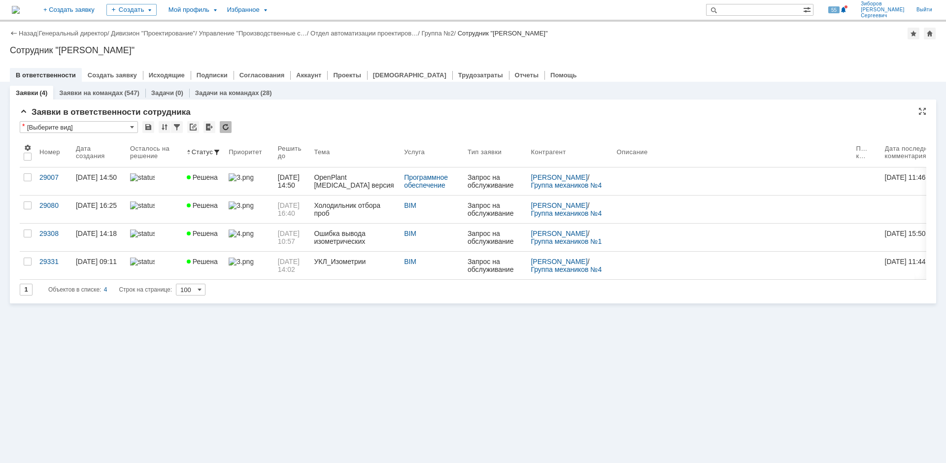
scroll to position [0, 0]
